Goal: Transaction & Acquisition: Register for event/course

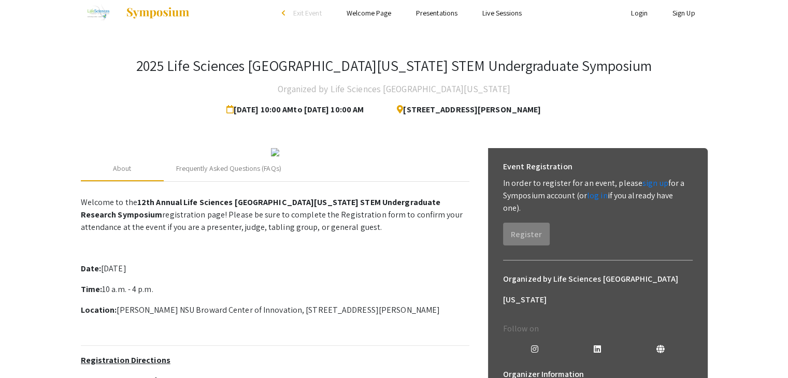
scroll to position [6, 0]
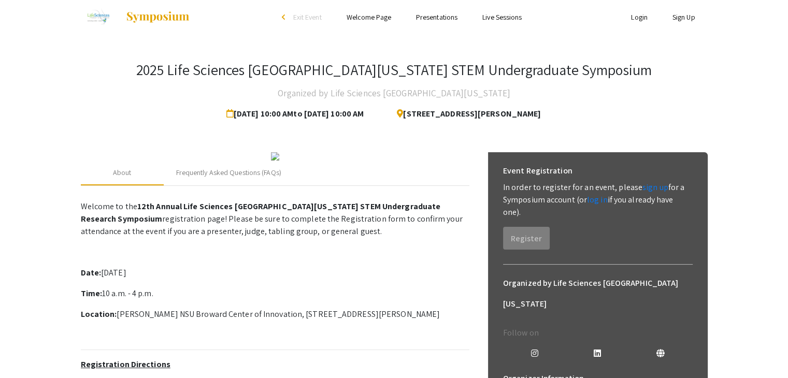
drag, startPoint x: 402, startPoint y: 112, endPoint x: 598, endPoint y: 115, distance: 195.8
click at [561, 115] on div "[STREET_ADDRESS][PERSON_NAME]" at bounding box center [469, 114] width 183 height 21
copy span "[STREET_ADDRESS][PERSON_NAME]"
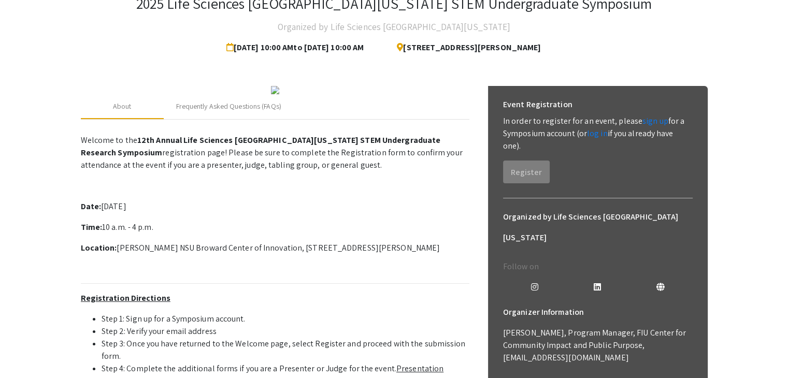
scroll to position [65, 0]
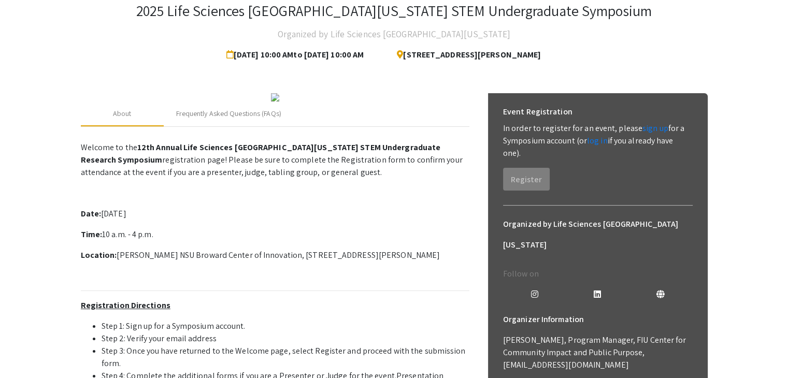
click at [323, 199] on p at bounding box center [275, 193] width 388 height 12
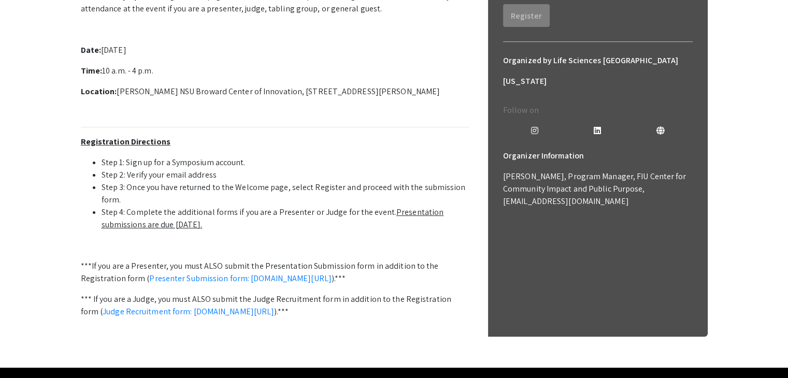
scroll to position [122, 0]
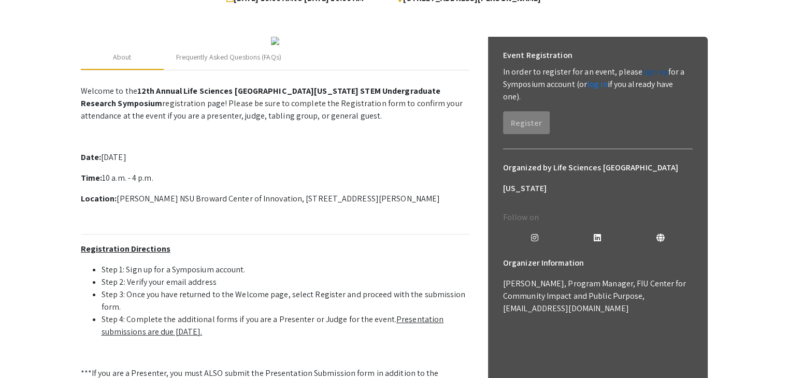
click at [644, 73] on link "sign up" at bounding box center [655, 71] width 26 height 11
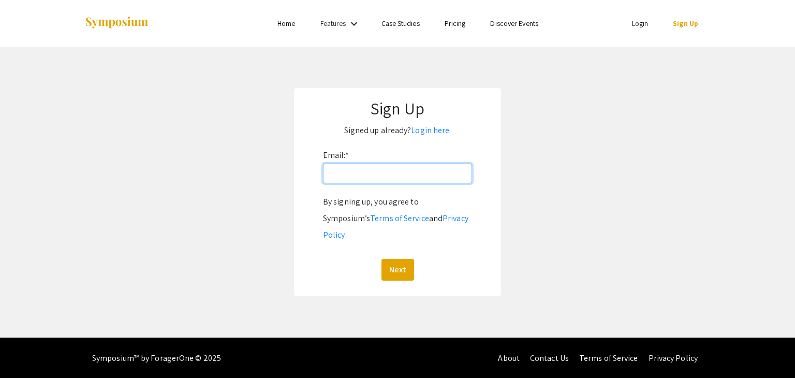
click at [434, 177] on input "Email: *" at bounding box center [397, 174] width 149 height 20
type input "M"
type input "[EMAIL_ADDRESS][DOMAIN_NAME]"
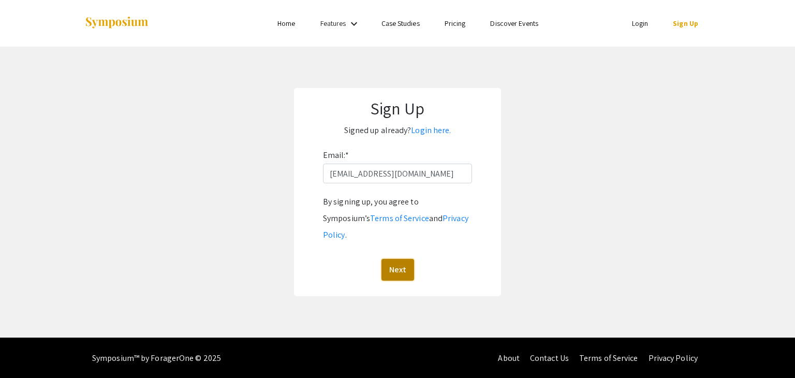
click at [394, 259] on button "Next" at bounding box center [398, 270] width 33 height 22
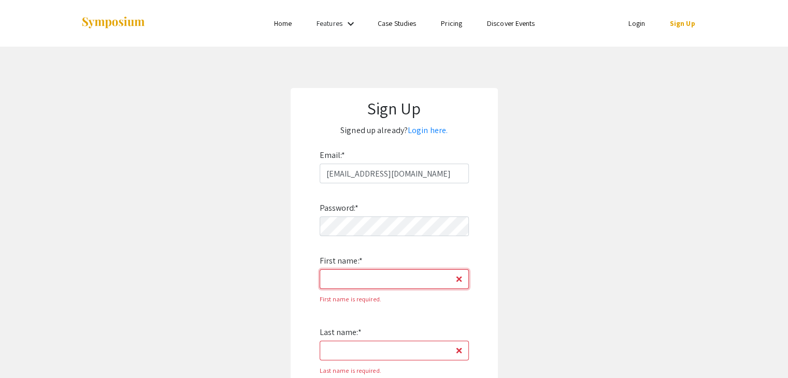
click at [372, 277] on input "First name: *" at bounding box center [393, 279] width 149 height 20
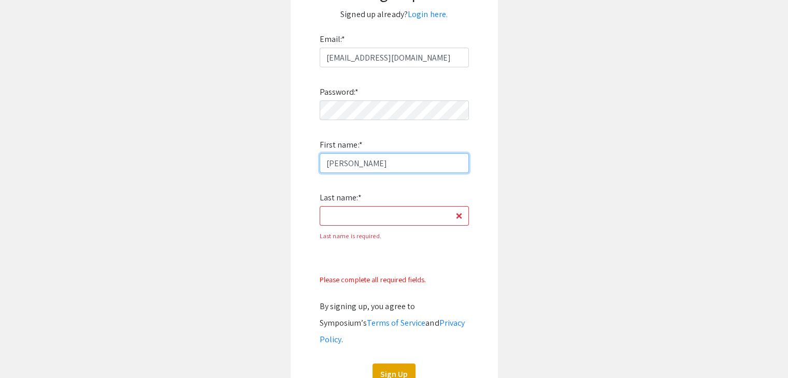
scroll to position [120, 0]
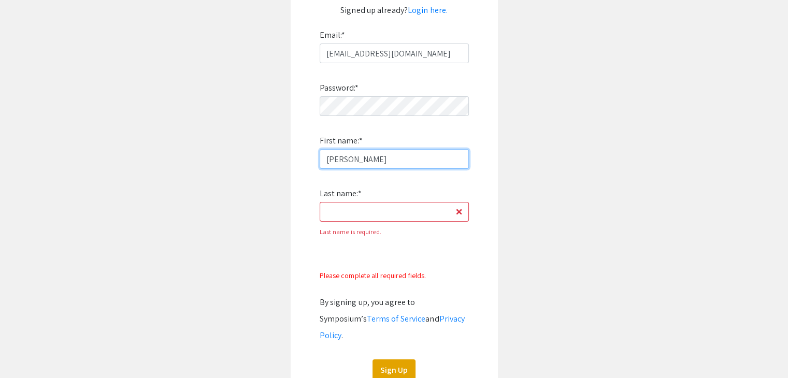
type input "[PERSON_NAME]"
click at [358, 198] on label "Last name: *" at bounding box center [340, 193] width 42 height 17
click at [358, 202] on input "Last name: *" at bounding box center [393, 212] width 149 height 20
click at [360, 210] on input "Last name: *" at bounding box center [393, 212] width 149 height 20
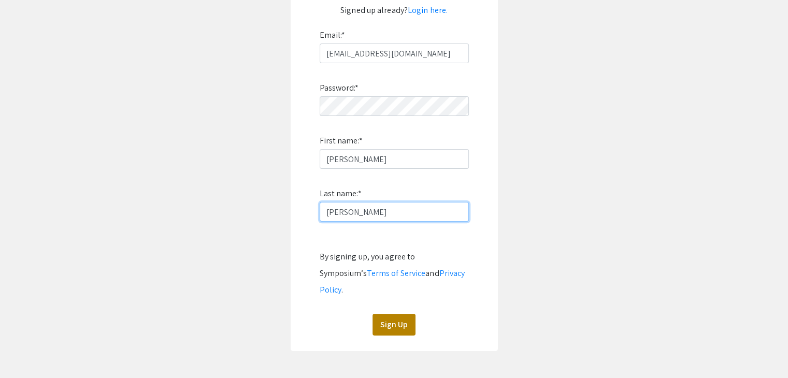
type input "[PERSON_NAME]"
click at [391, 317] on button "Sign Up" at bounding box center [393, 325] width 43 height 22
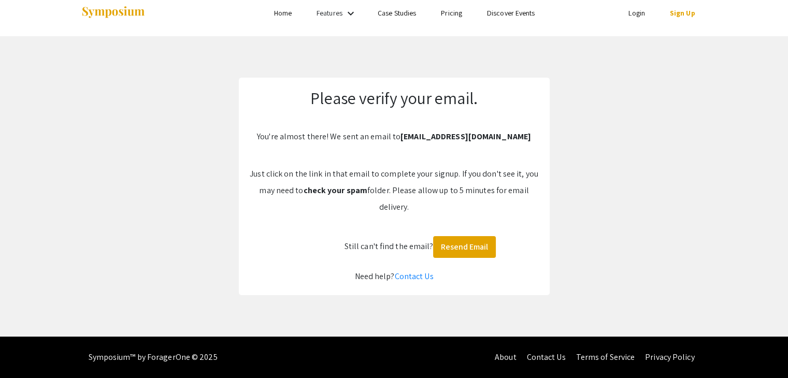
scroll to position [10, 0]
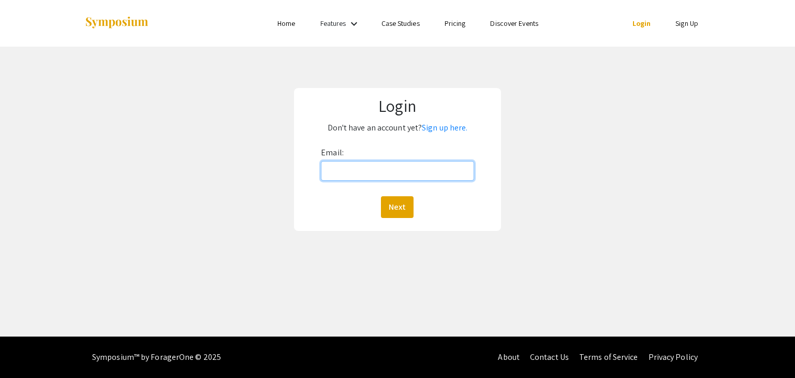
click at [414, 167] on input "Email:" at bounding box center [397, 171] width 153 height 20
type input "[EMAIL_ADDRESS][DOMAIN_NAME]"
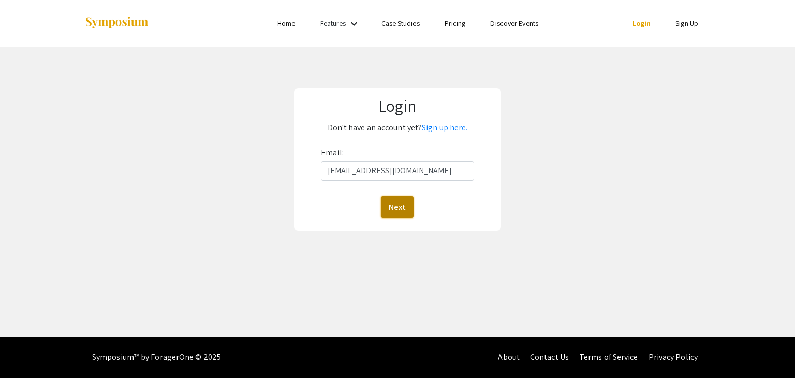
click at [399, 207] on button "Next" at bounding box center [397, 207] width 33 height 22
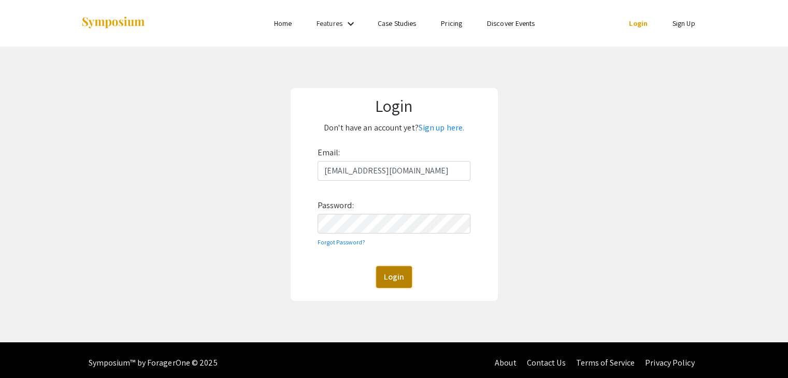
click at [394, 273] on button "Login" at bounding box center [394, 277] width 36 height 22
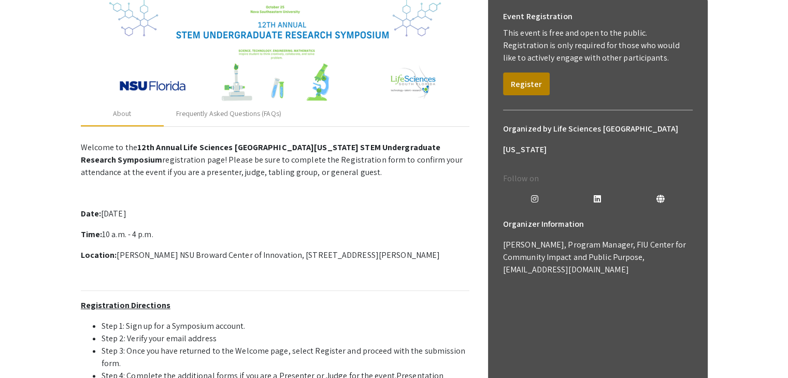
scroll to position [159, 0]
click at [526, 86] on button "Register" at bounding box center [526, 85] width 47 height 23
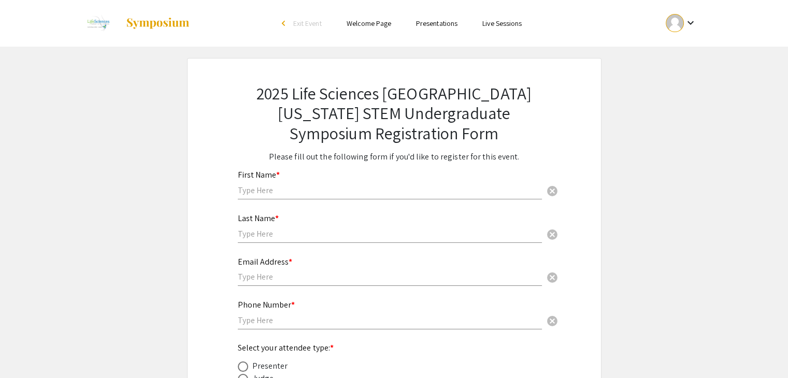
click at [408, 190] on input "text" at bounding box center [390, 190] width 304 height 11
type input "[PERSON_NAME]"
click at [350, 236] on input "text" at bounding box center [390, 233] width 304 height 11
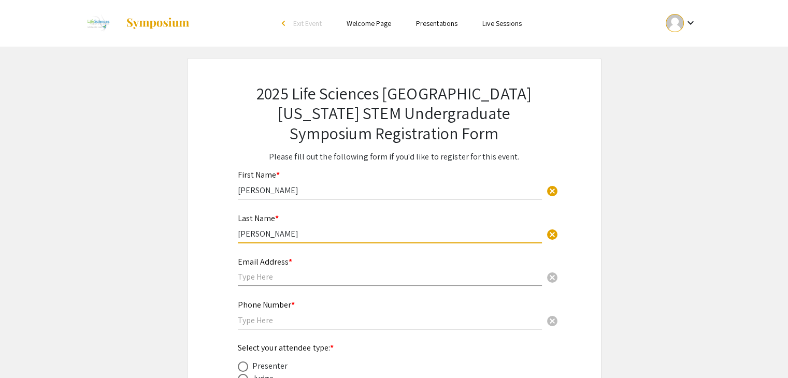
type input "[PERSON_NAME]"
click at [313, 278] on input "text" at bounding box center [390, 276] width 304 height 11
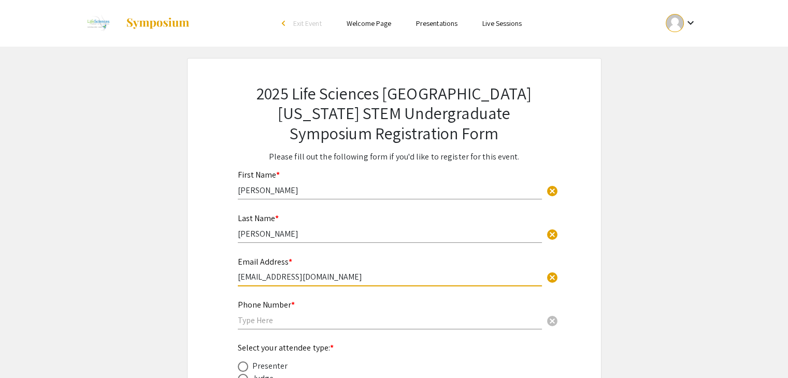
scroll to position [53, 0]
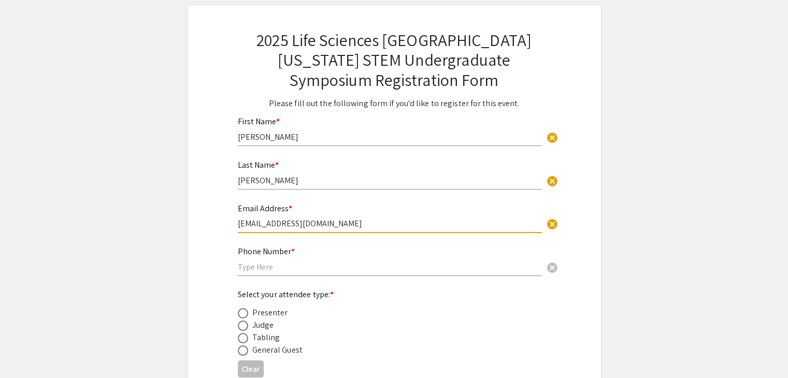
type input "[EMAIL_ADDRESS][DOMAIN_NAME]"
click at [292, 271] on input "text" at bounding box center [390, 266] width 304 height 11
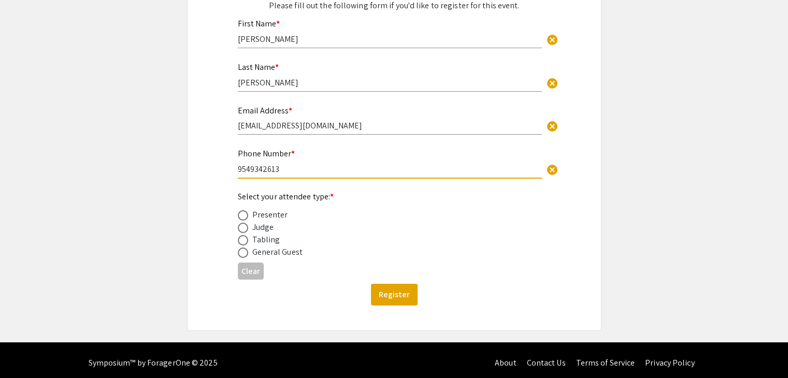
scroll to position [153, 0]
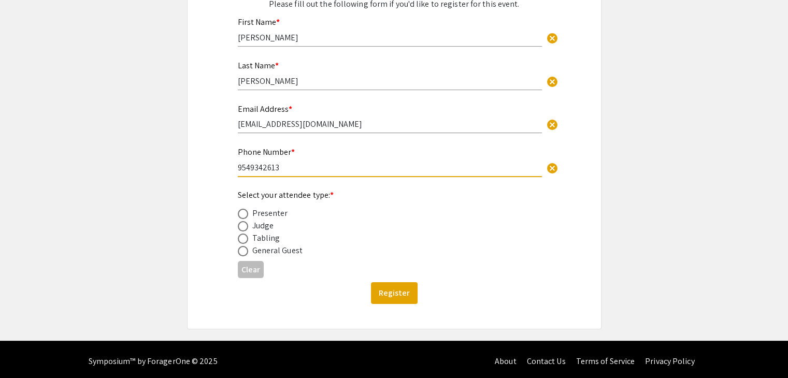
type input "9549342613"
click at [276, 253] on div "General Guest" at bounding box center [277, 250] width 50 height 12
click at [243, 250] on span at bounding box center [243, 251] width 10 height 10
click at [243, 250] on input "radio" at bounding box center [243, 251] width 10 height 10
radio input "true"
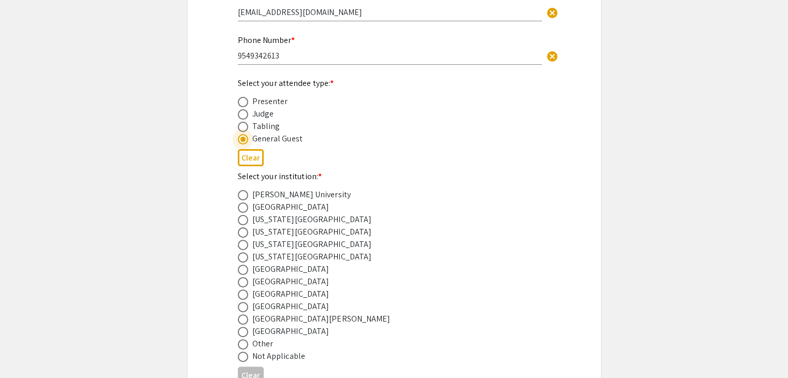
scroll to position [274, 0]
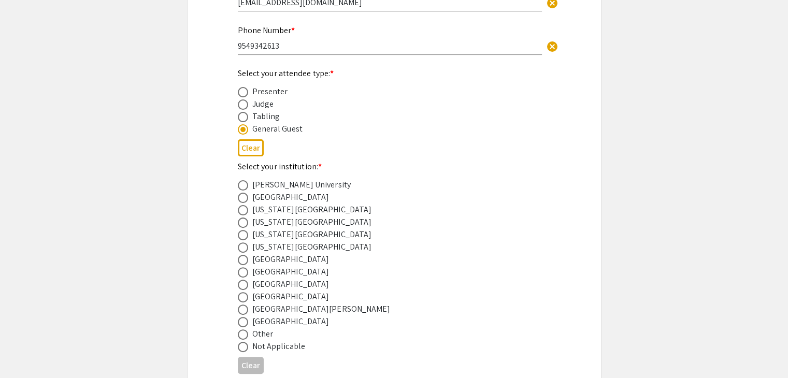
click at [271, 280] on div "[GEOGRAPHIC_DATA]" at bounding box center [290, 284] width 77 height 12
click at [235, 283] on div "2025 Life Sciences [GEOGRAPHIC_DATA][US_STATE] STEM Undergraduate Symposium Reg…" at bounding box center [394, 104] width 362 height 641
click at [237, 284] on div "2025 Life Sciences [GEOGRAPHIC_DATA][US_STATE] STEM Undergraduate Symposium Reg…" at bounding box center [394, 104] width 362 height 641
click at [240, 284] on span at bounding box center [243, 285] width 10 height 10
click at [240, 284] on input "radio" at bounding box center [243, 285] width 10 height 10
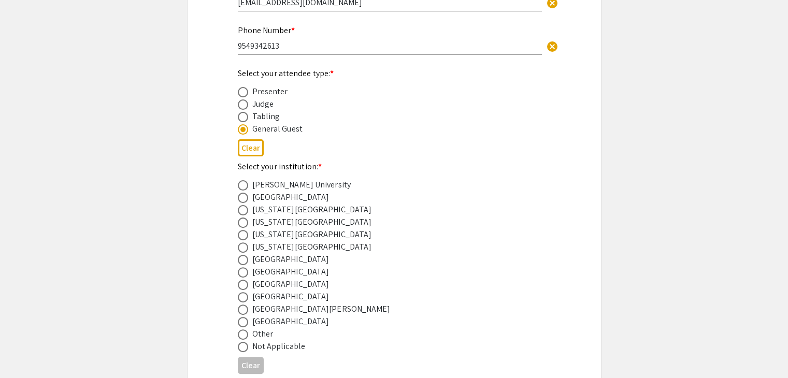
radio input "true"
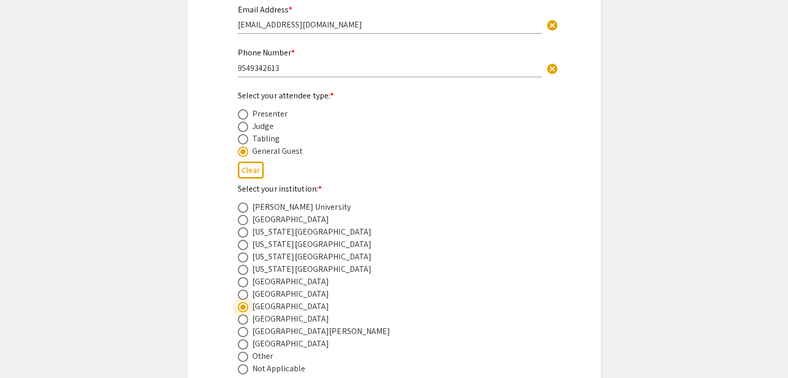
scroll to position [371, 0]
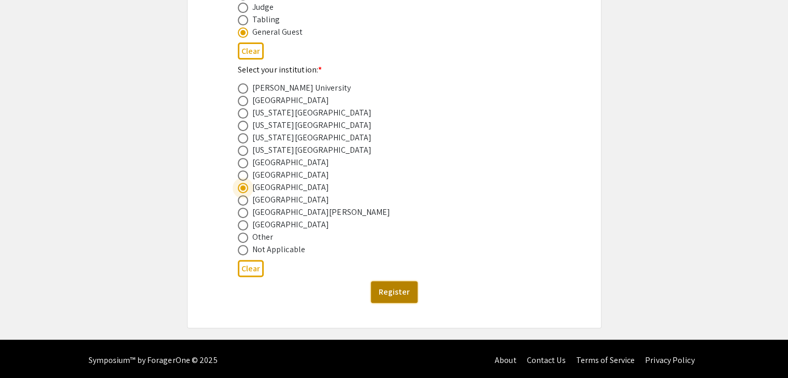
click at [386, 286] on button "Register" at bounding box center [394, 292] width 47 height 22
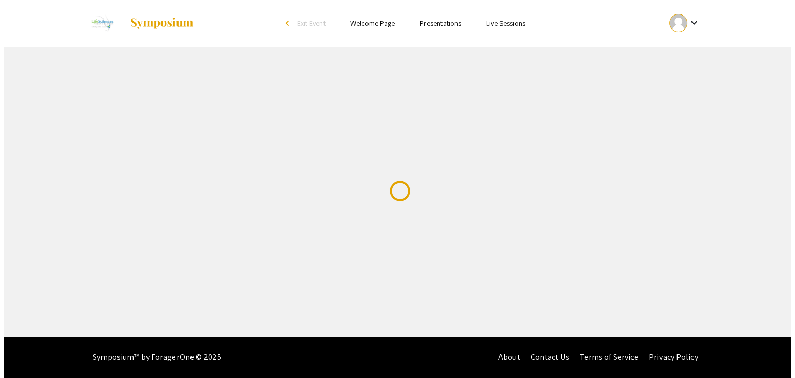
scroll to position [0, 0]
